Goal: Task Accomplishment & Management: Manage account settings

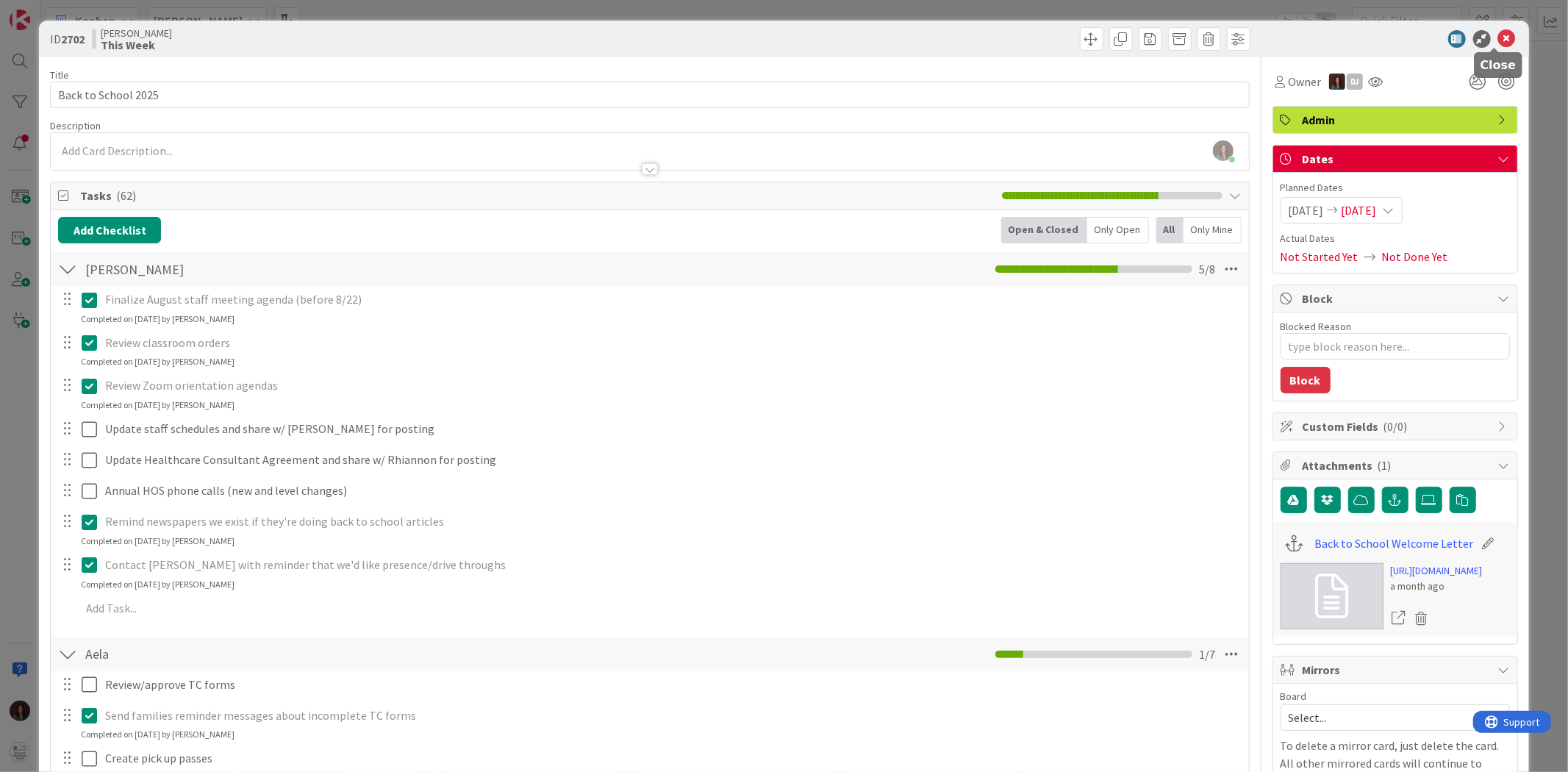
click at [1500, 41] on icon at bounding box center [1507, 39] width 18 height 18
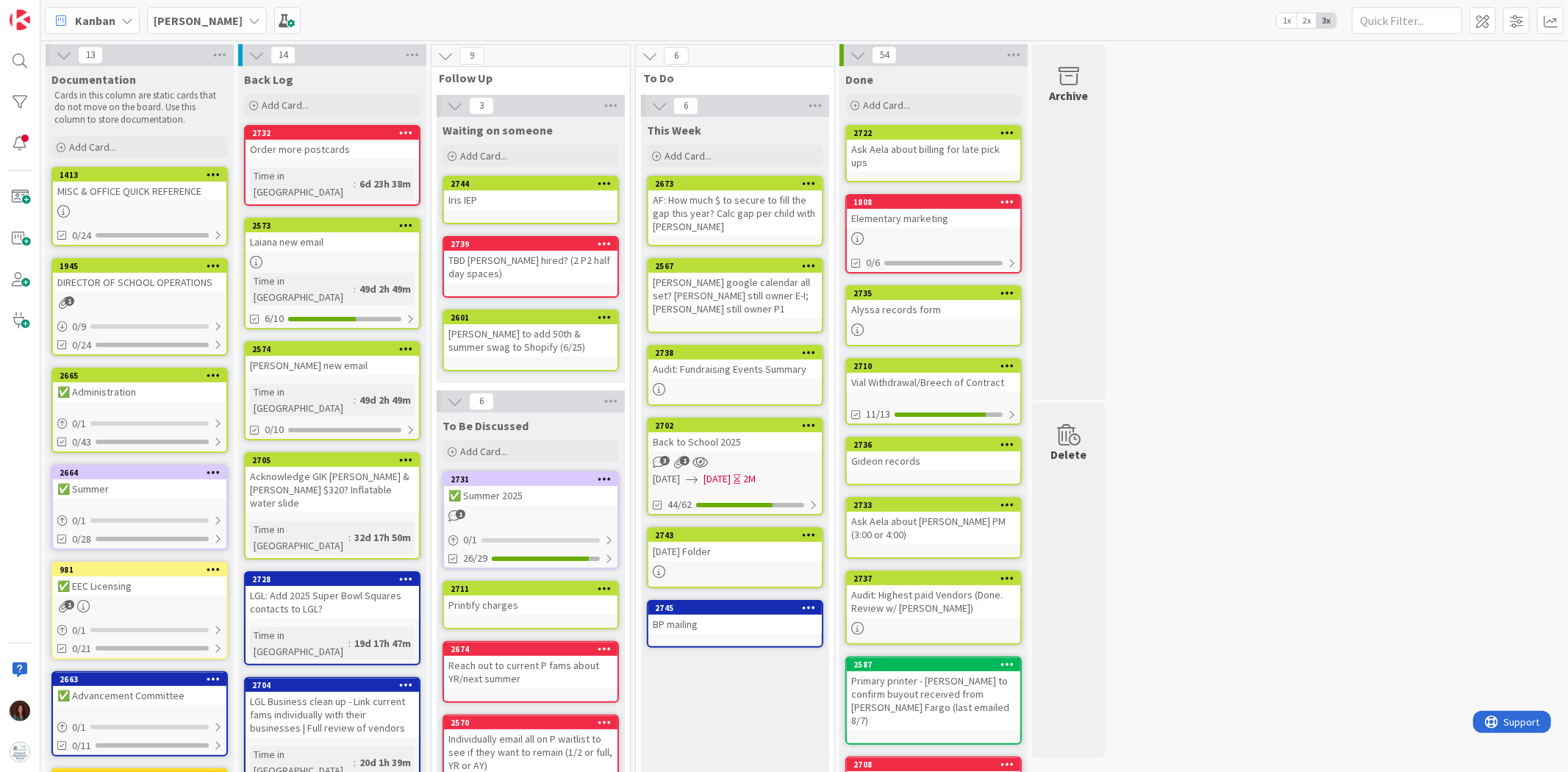
click at [695, 556] on link "2743 [DATE] Folder" at bounding box center [735, 558] width 177 height 61
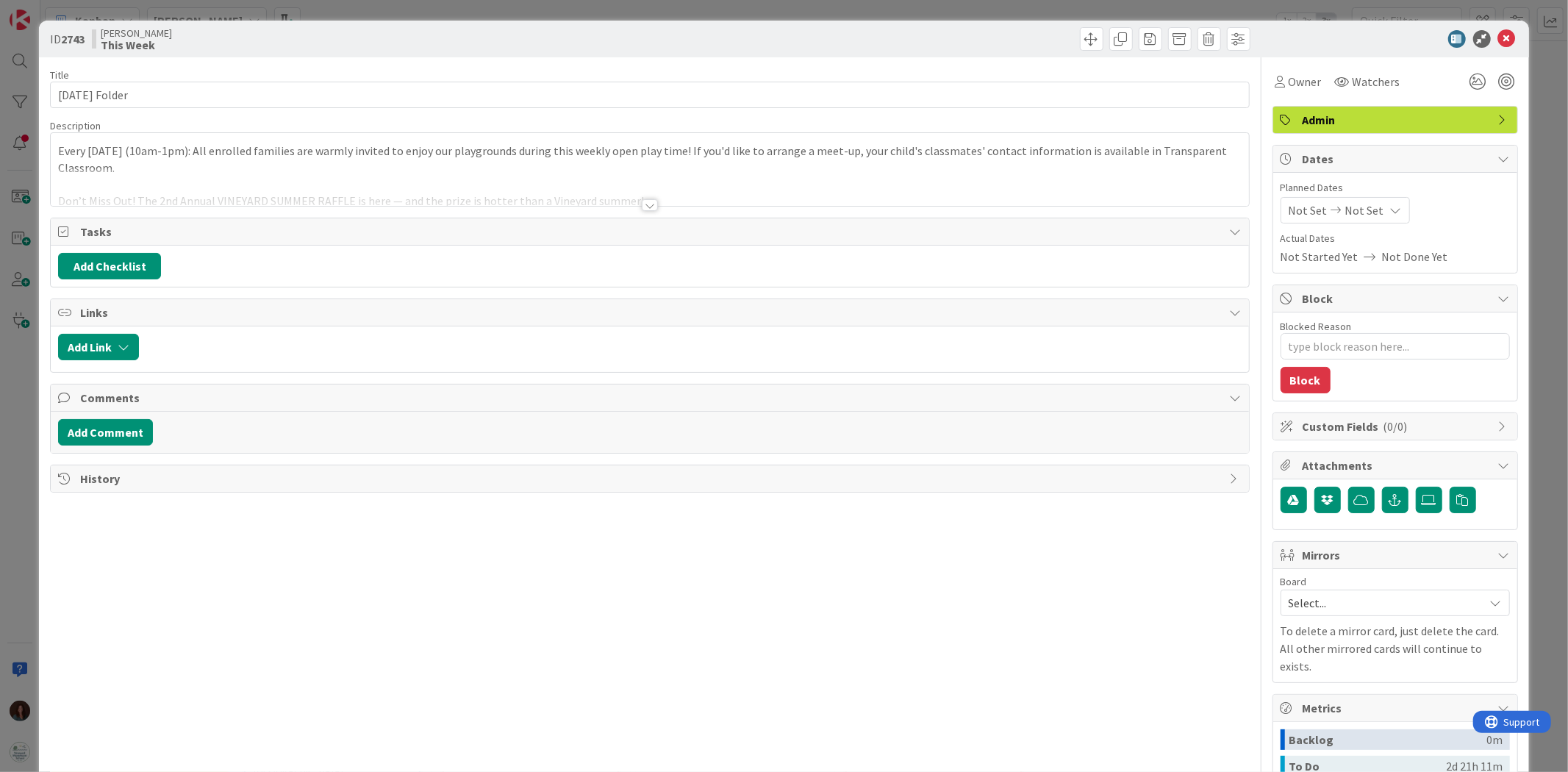
click at [642, 204] on div at bounding box center [650, 205] width 16 height 12
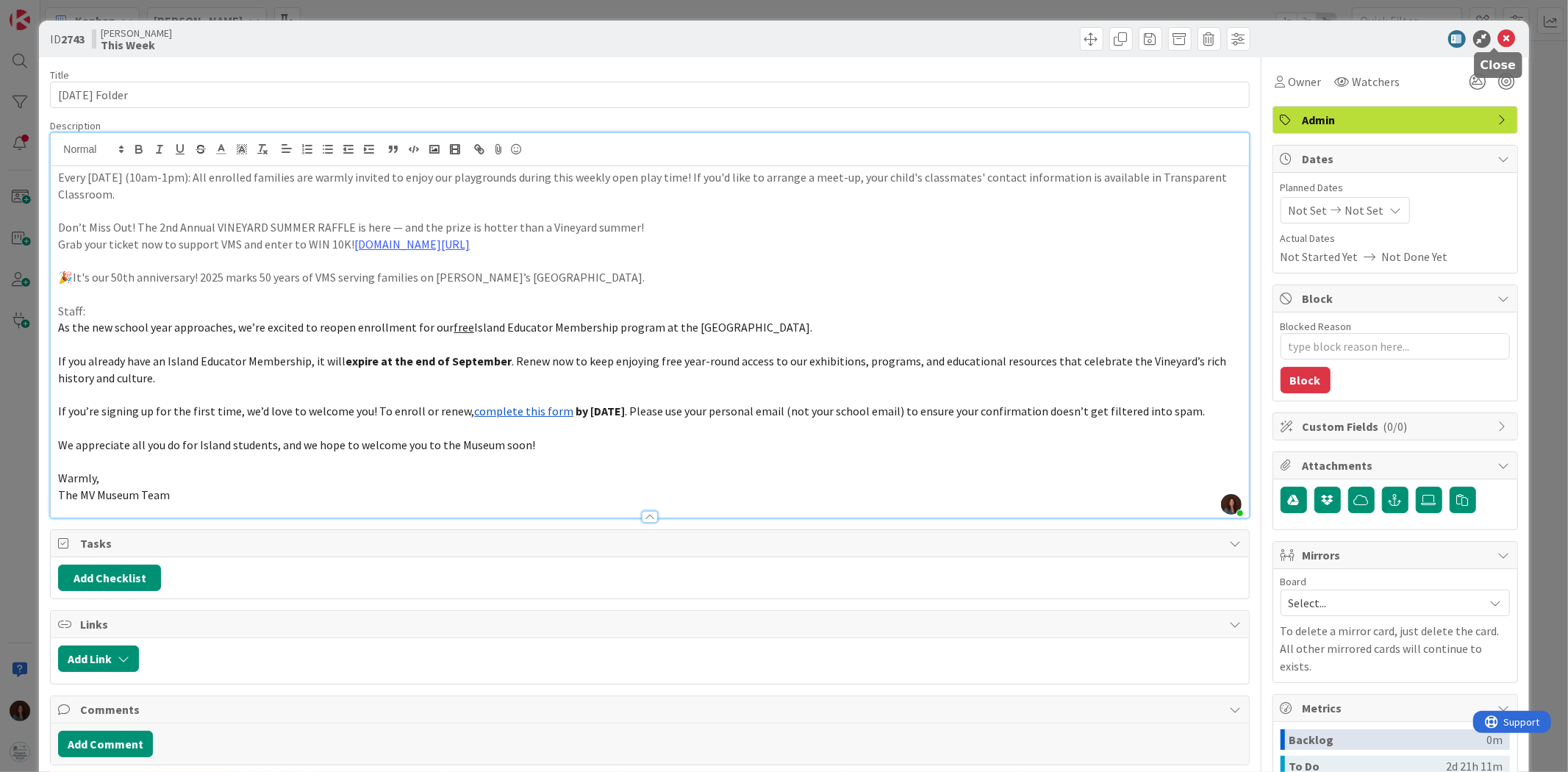
click at [1498, 34] on icon at bounding box center [1507, 39] width 18 height 18
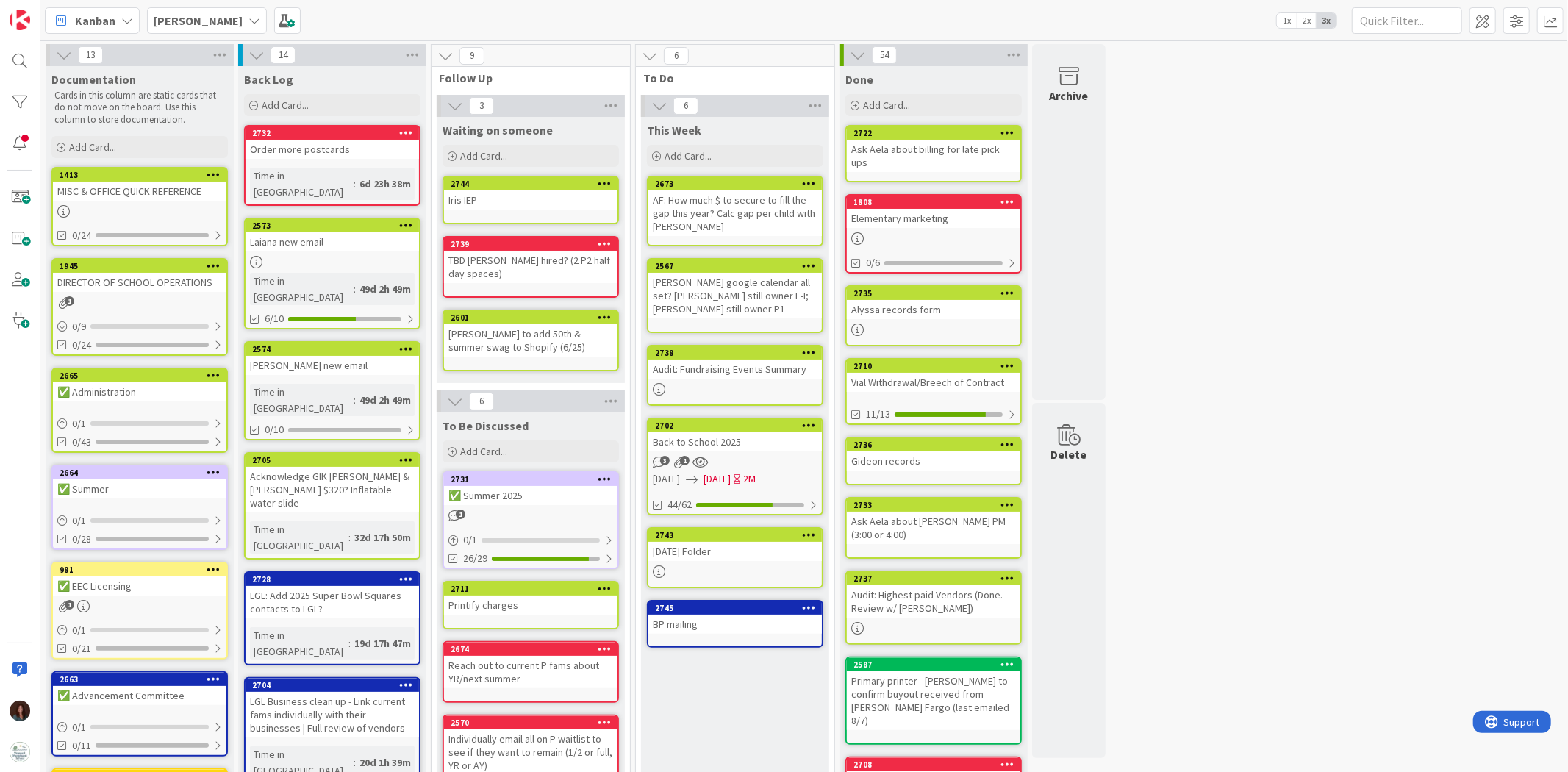
click at [504, 656] on div "Reach out to current P fams about YR/next summer" at bounding box center [531, 671] width 174 height 33
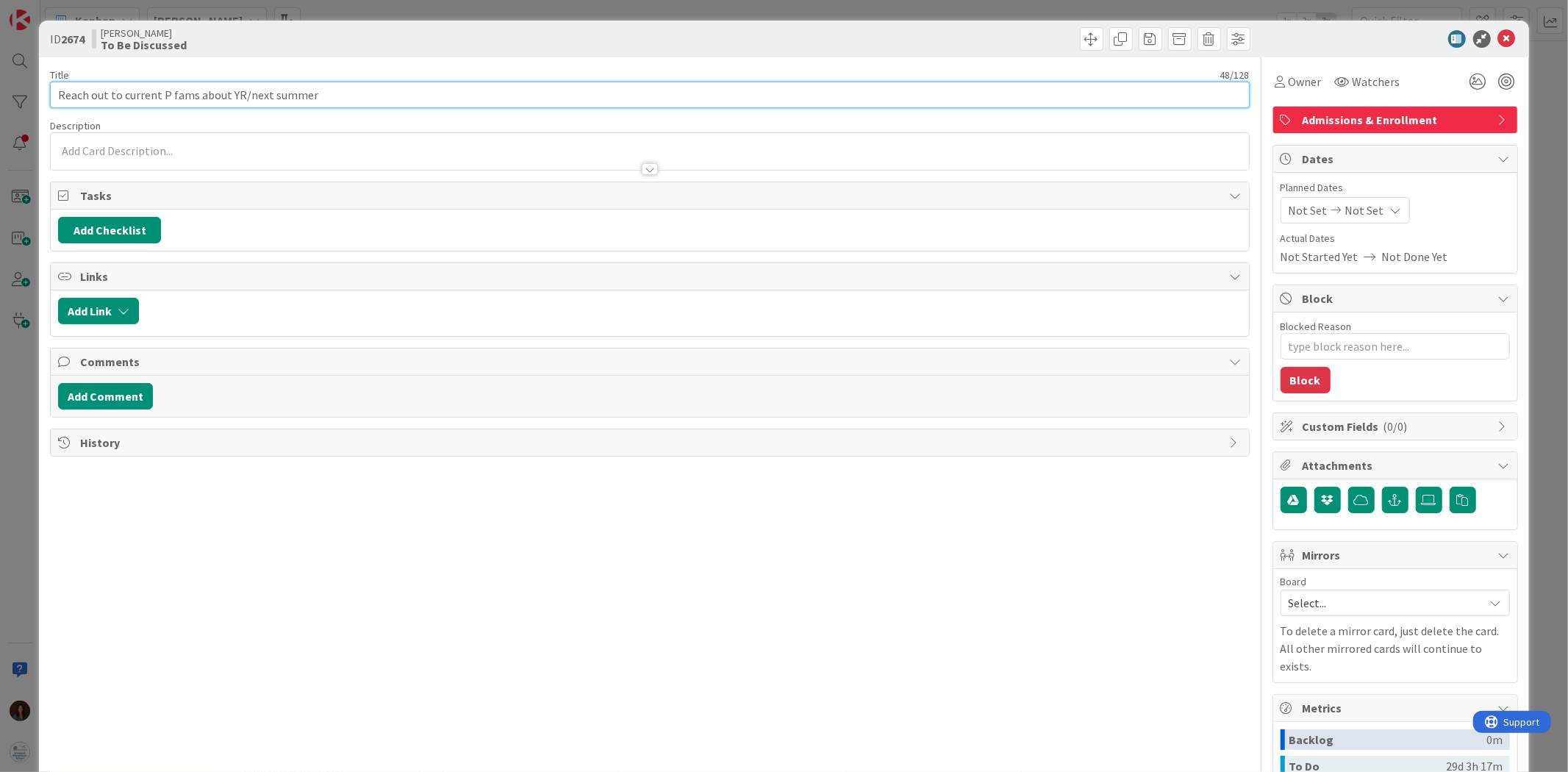
click at [208, 98] on input "Reach out to current P fams about YR/next summer" at bounding box center [650, 95] width 1199 height 27
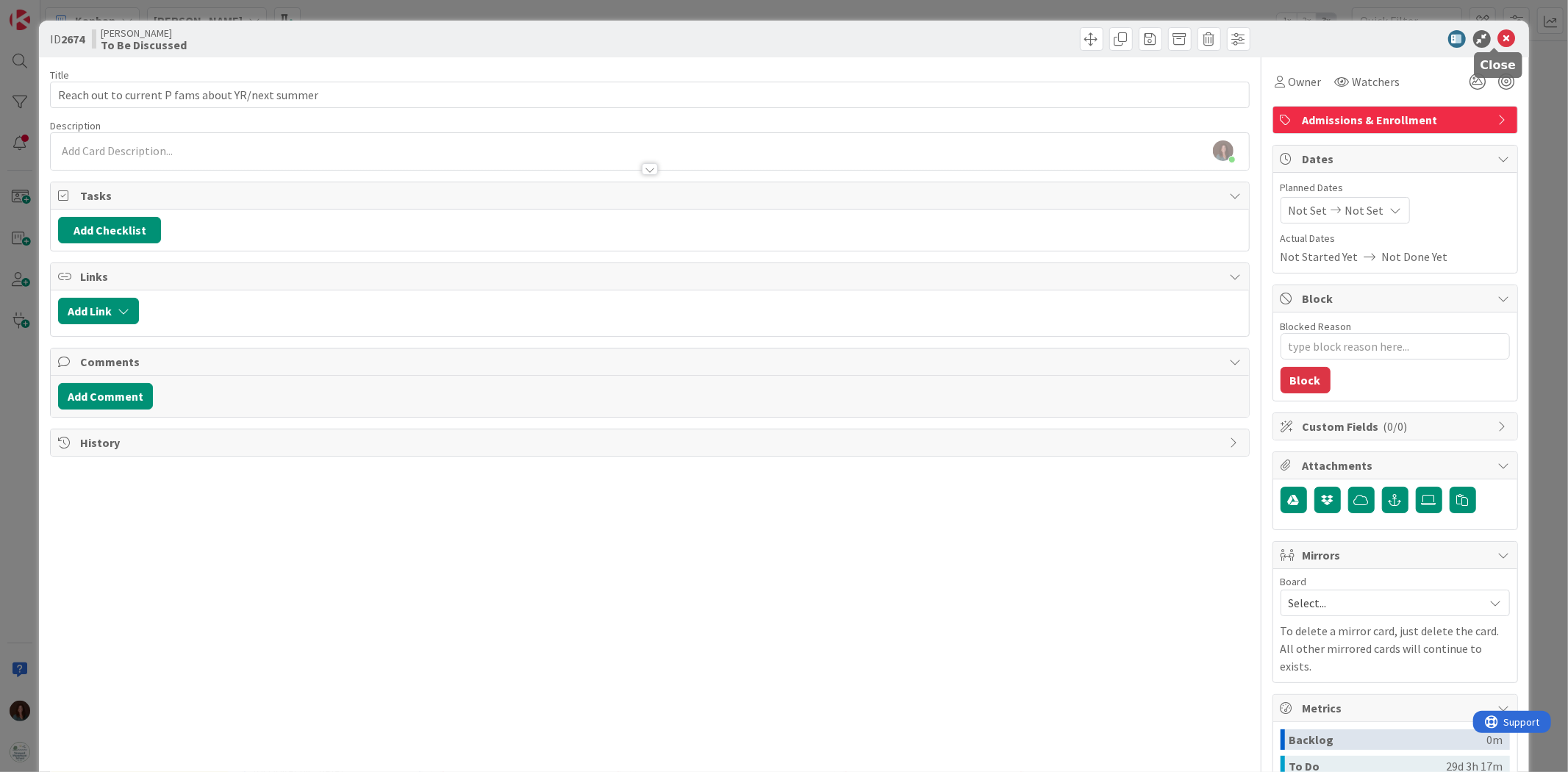
drag, startPoint x: 1500, startPoint y: 42, endPoint x: 1369, endPoint y: 1, distance: 137.3
click at [1500, 41] on icon at bounding box center [1507, 39] width 18 height 18
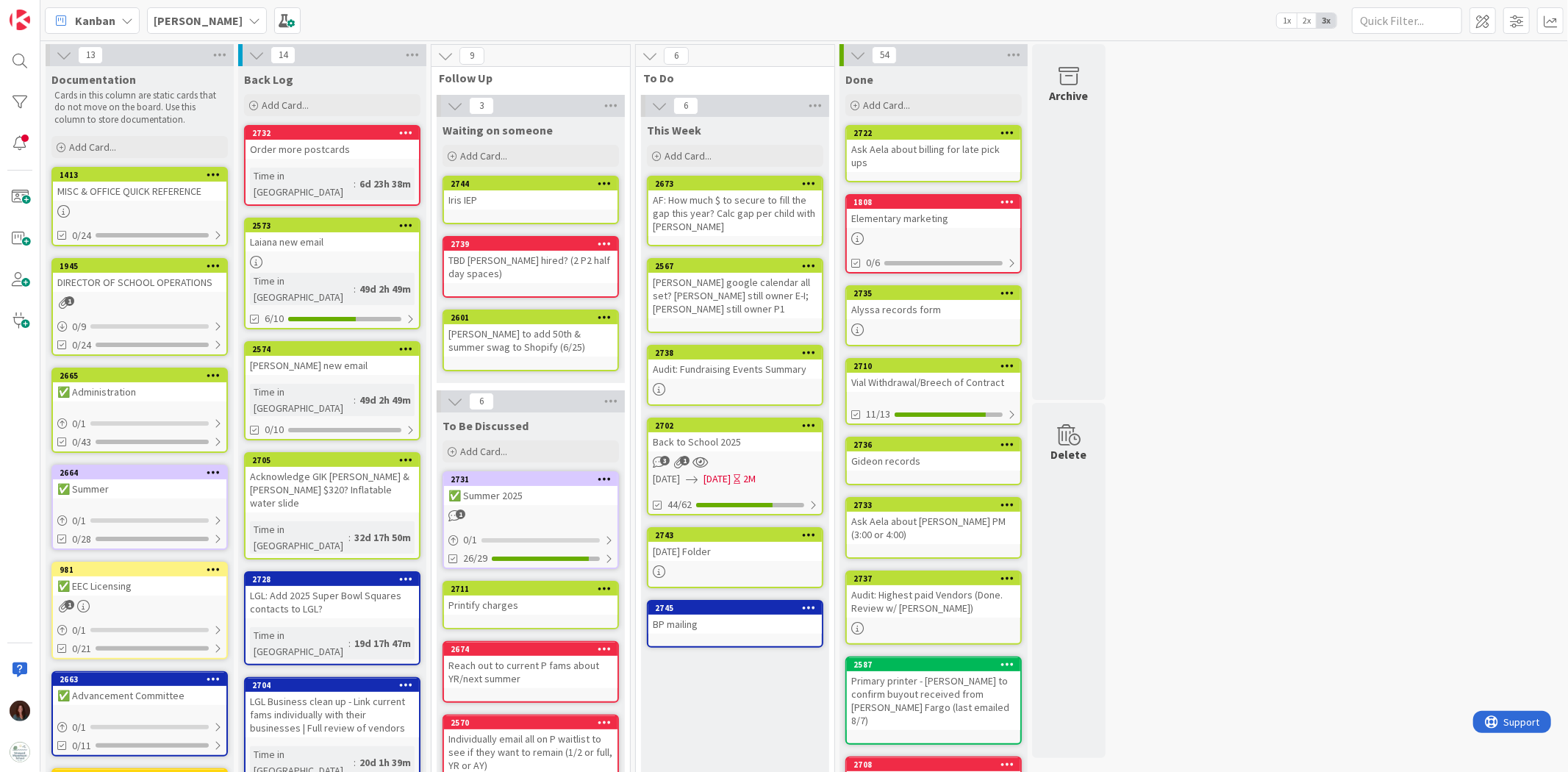
click at [600, 643] on icon at bounding box center [605, 648] width 14 height 10
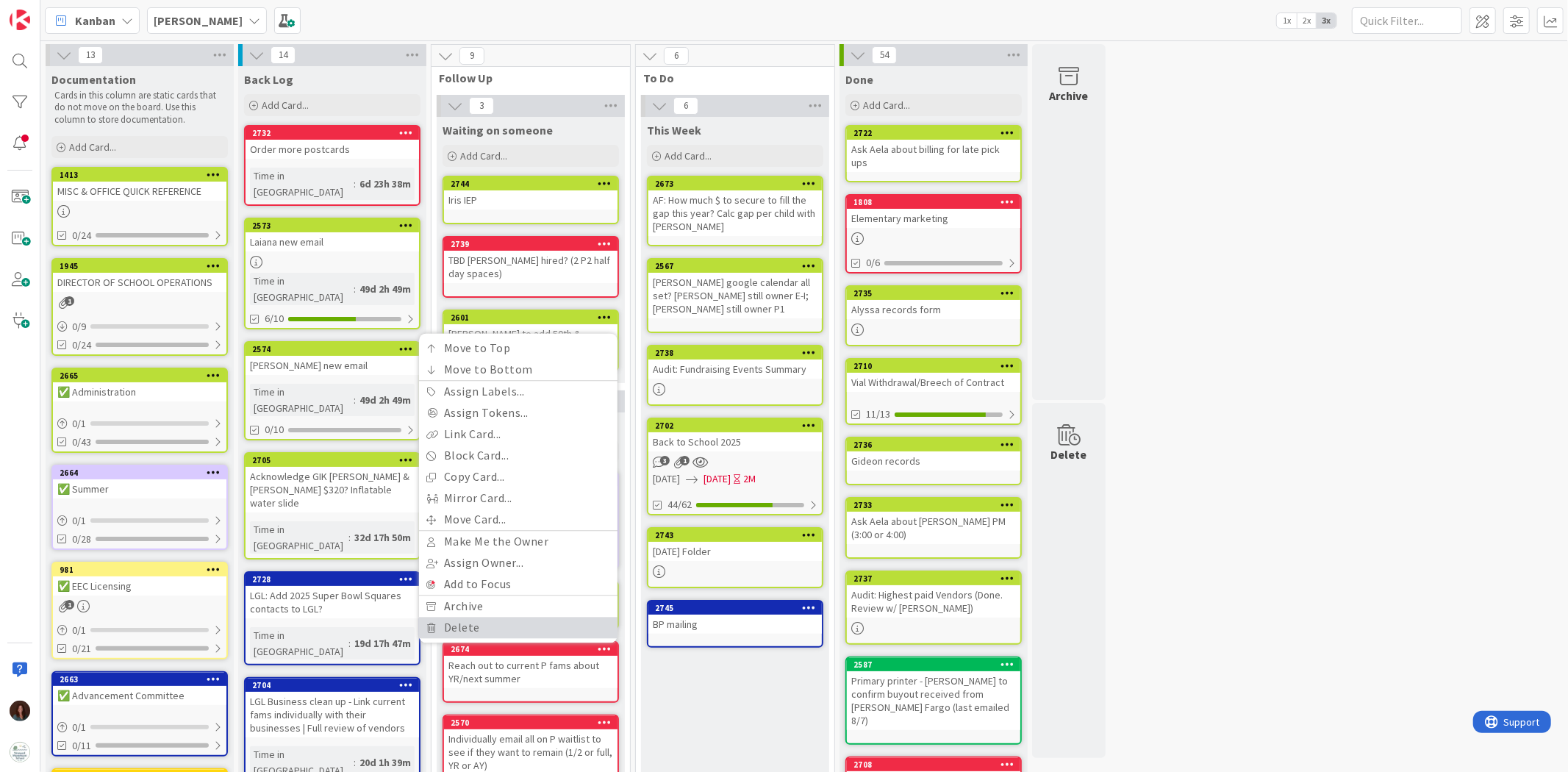
click at [587, 621] on link "Delete" at bounding box center [518, 628] width 198 height 22
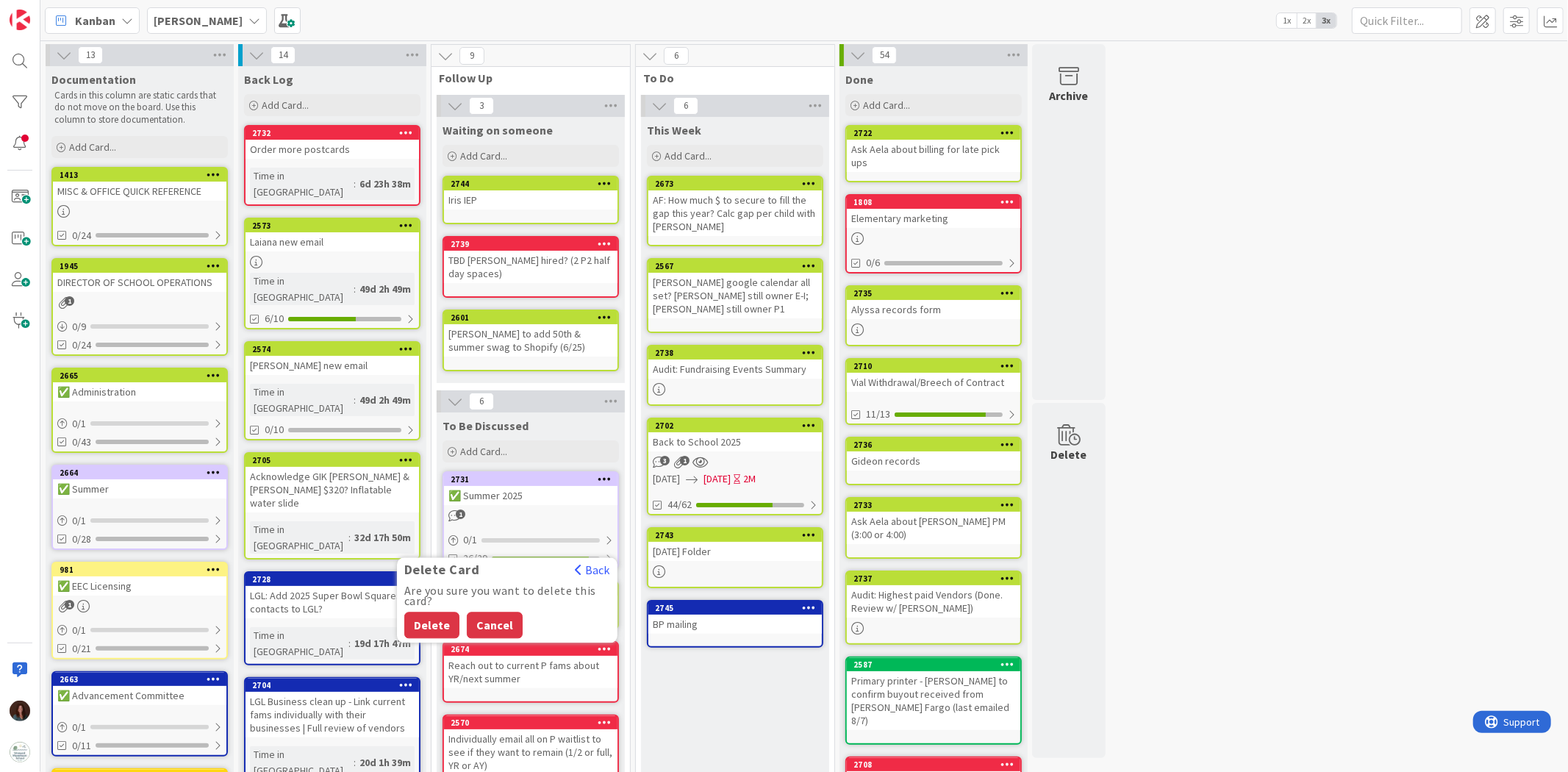
click at [490, 614] on button "Cancel" at bounding box center [494, 624] width 56 height 27
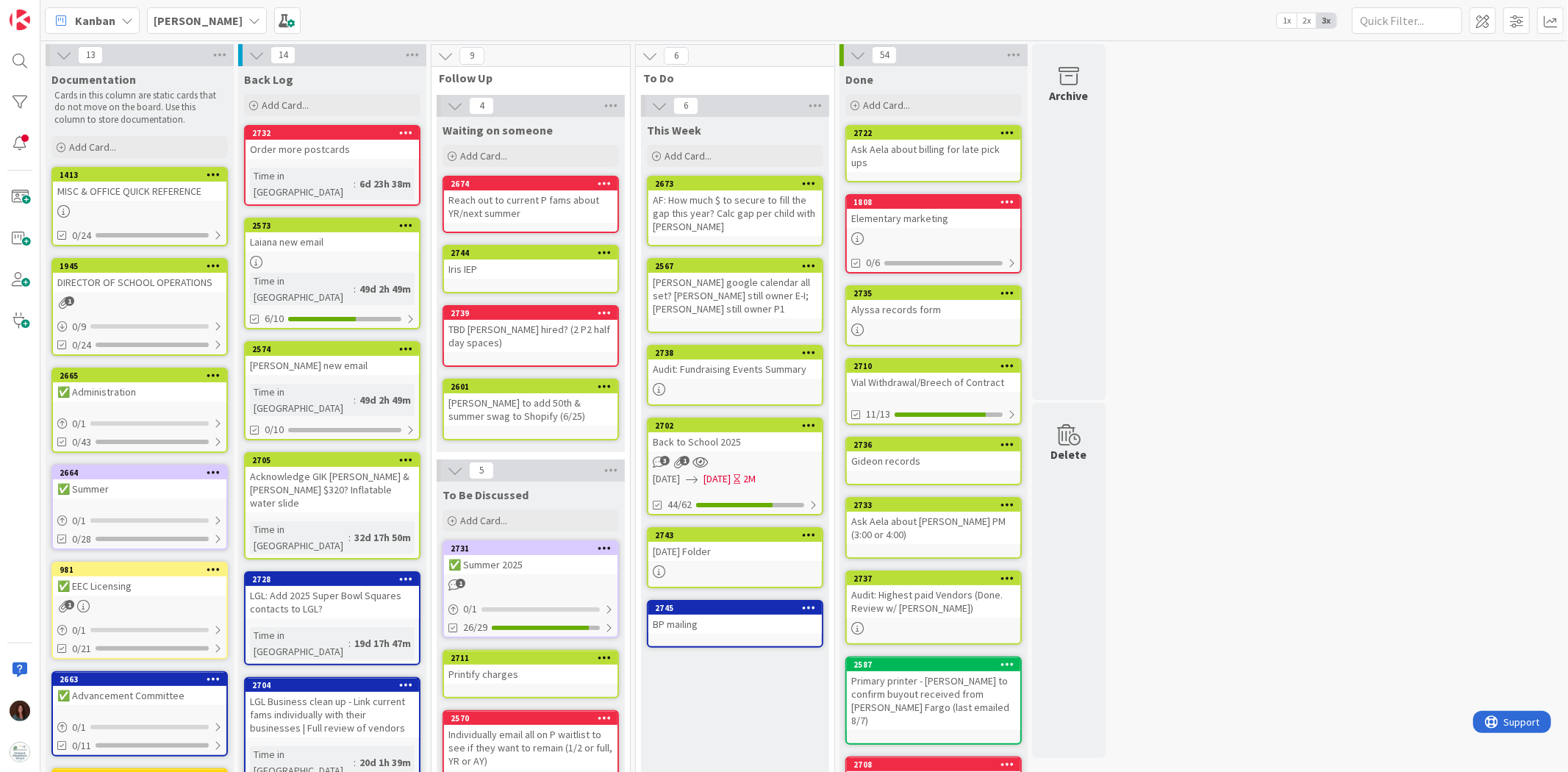
click at [739, 552] on div "[DATE] Folder" at bounding box center [736, 550] width 174 height 19
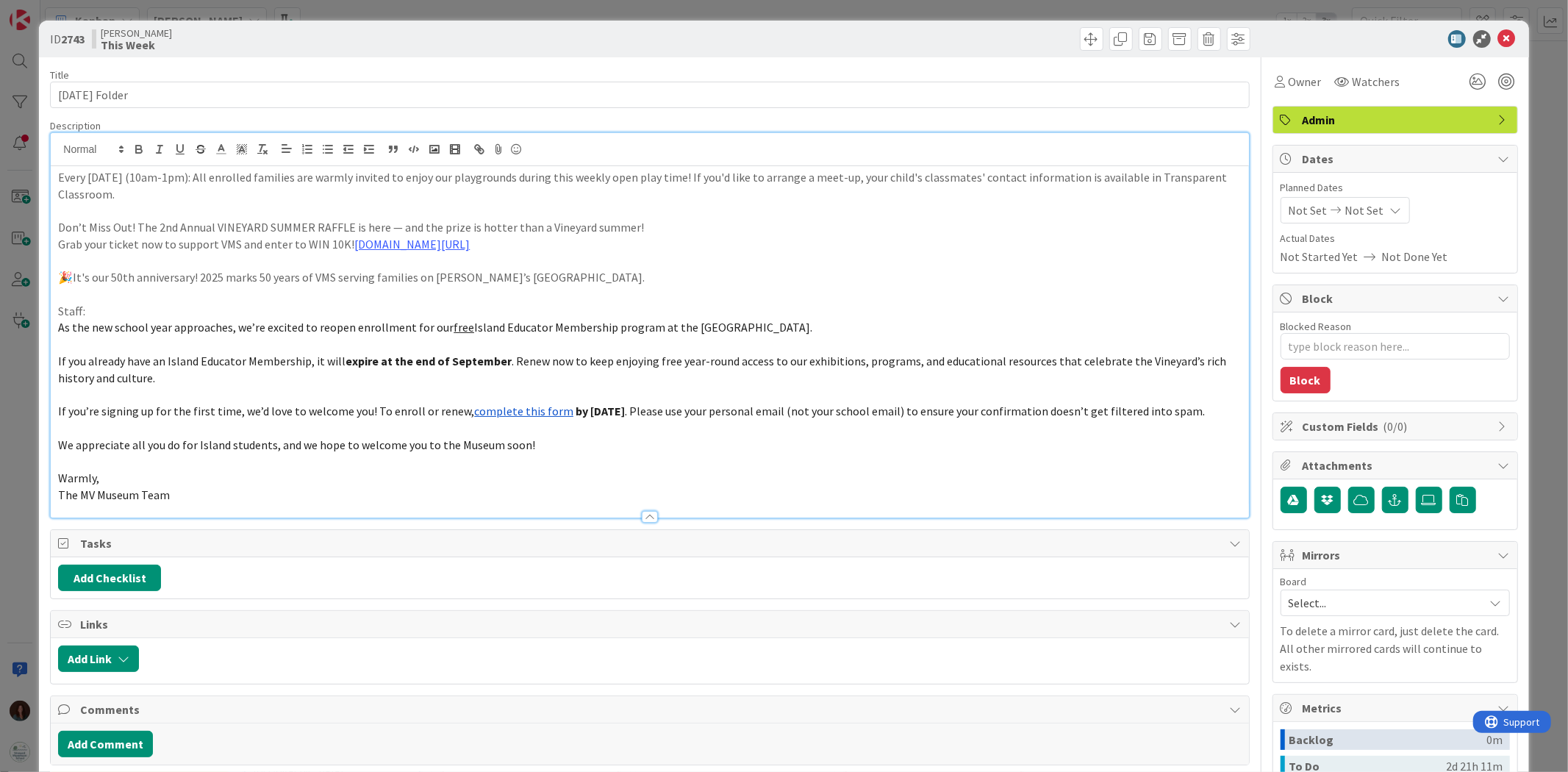
click at [60, 149] on div "Every [DATE] (10am-1pm): All enrolled families are warmly invited to enjoy our …" at bounding box center [649, 325] width 1198 height 385
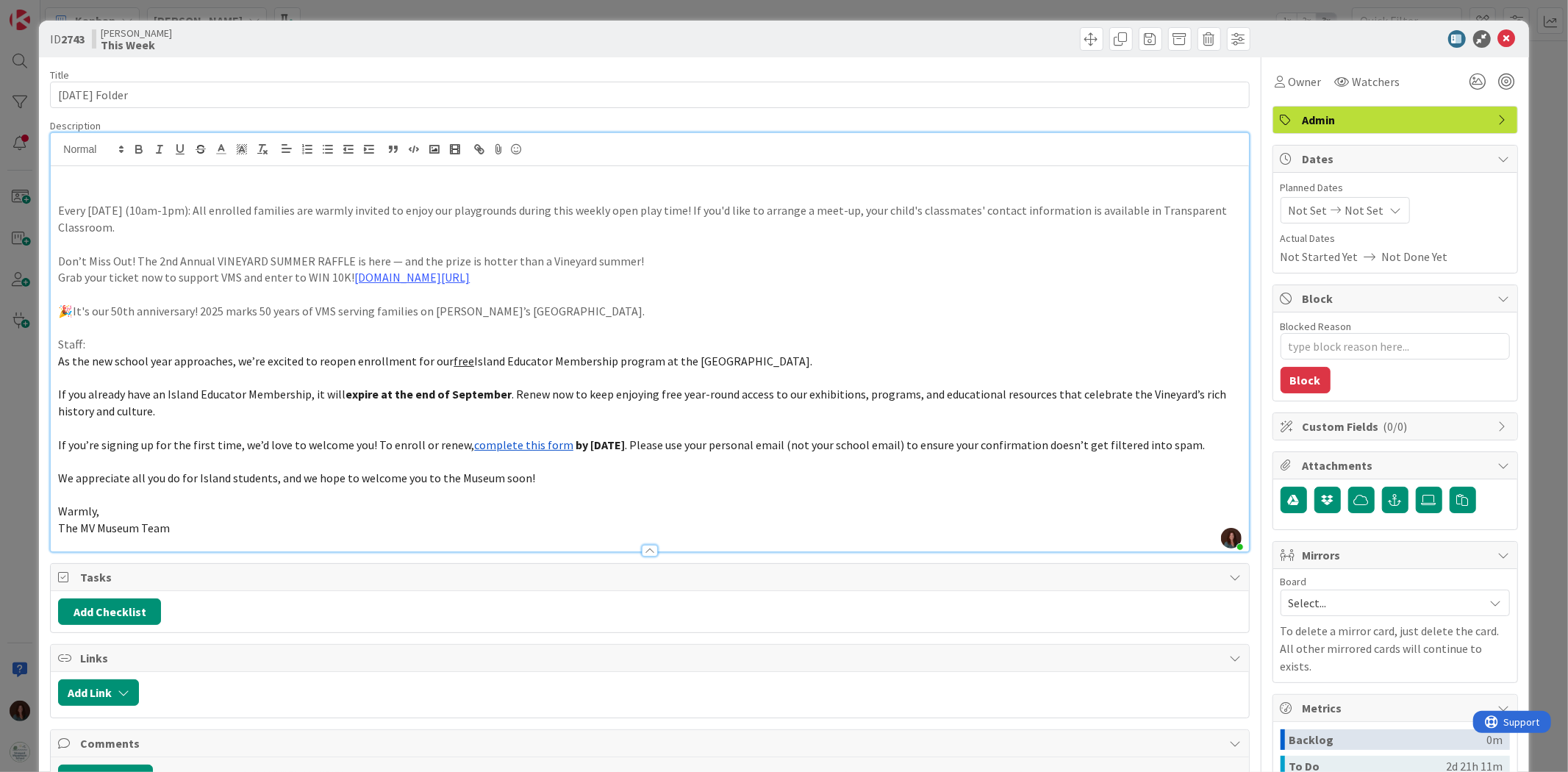
click at [102, 180] on p at bounding box center [650, 176] width 1183 height 17
type textarea "x"
click at [348, 178] on p "Reach out to current P fams about YR/next summer" at bounding box center [650, 176] width 1183 height 17
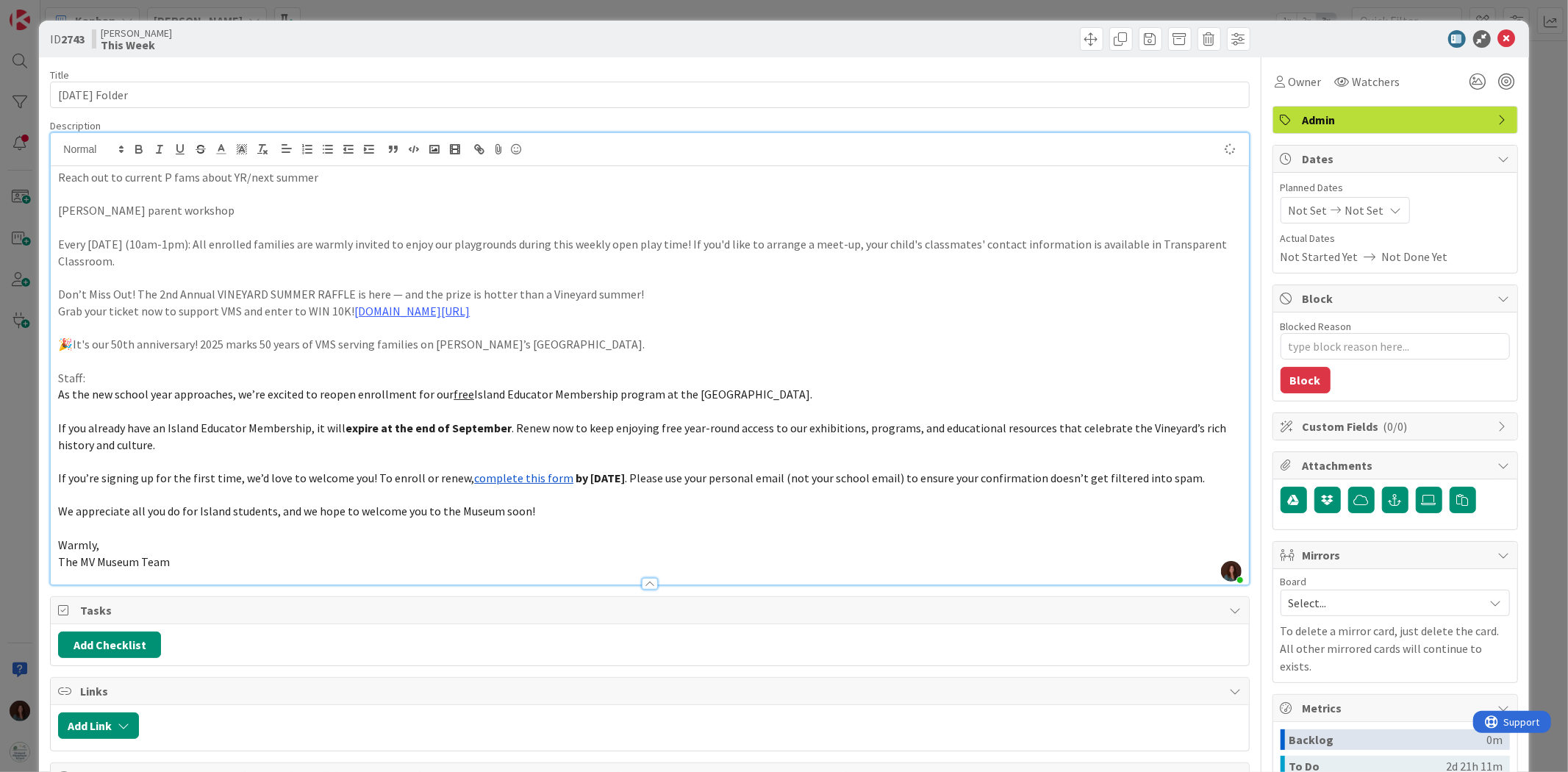
type textarea "x"
click at [1498, 34] on icon at bounding box center [1507, 39] width 18 height 18
